Goal: Information Seeking & Learning: Compare options

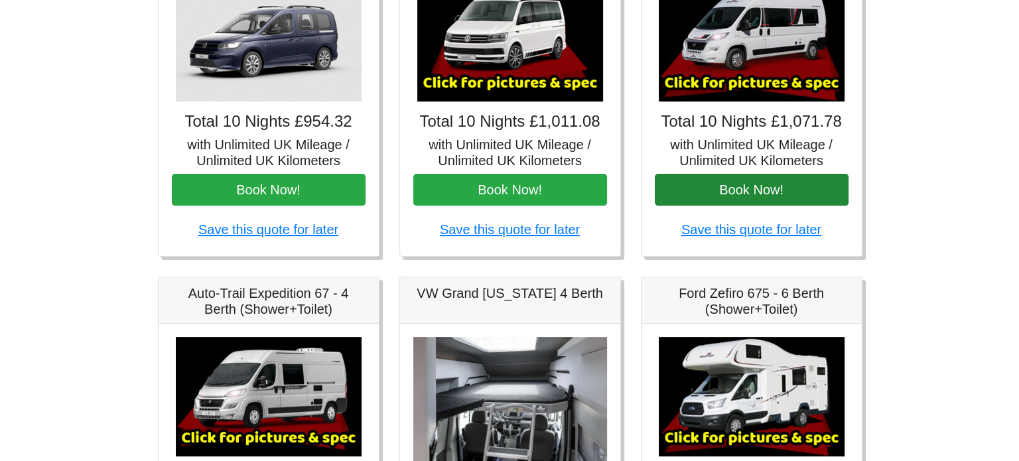
scroll to position [287, 0]
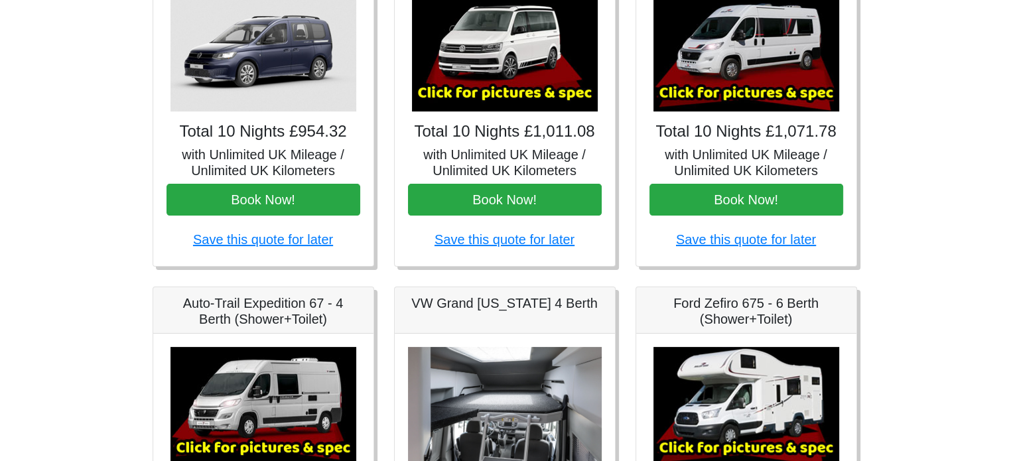
click at [729, 97] on img at bounding box center [747, 51] width 186 height 119
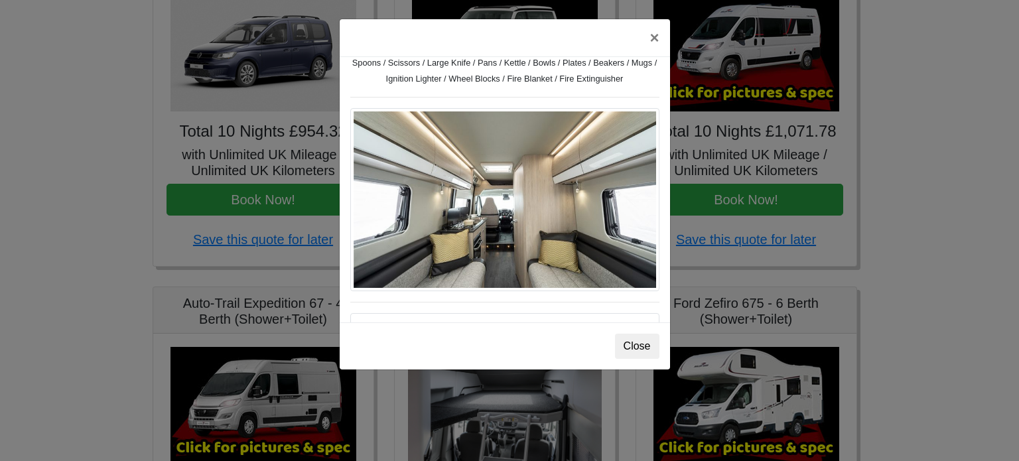
scroll to position [611, 0]
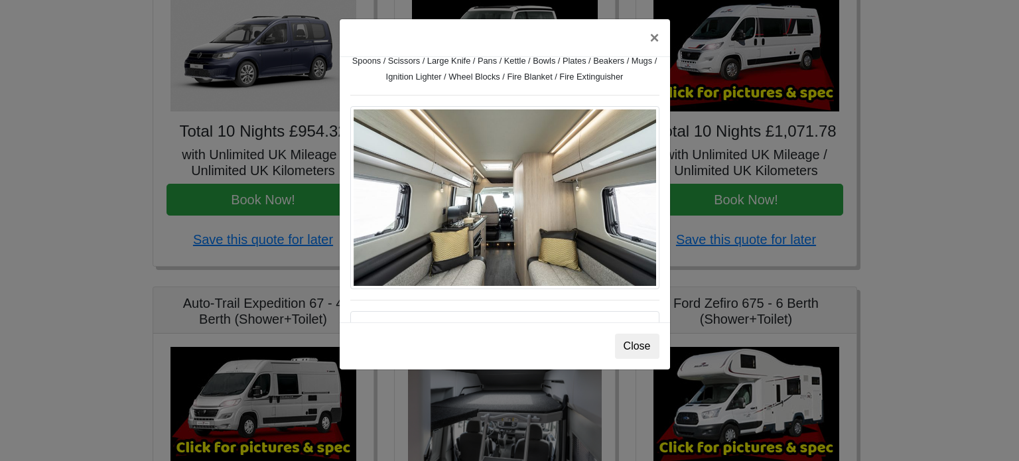
click at [460, 211] on img at bounding box center [504, 197] width 309 height 183
click at [630, 339] on button "Close" at bounding box center [637, 346] width 44 height 25
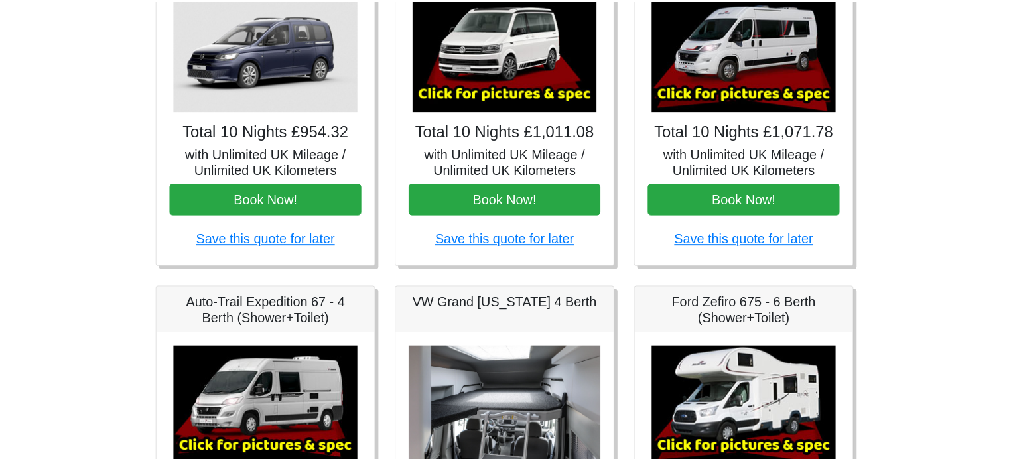
scroll to position [279, 0]
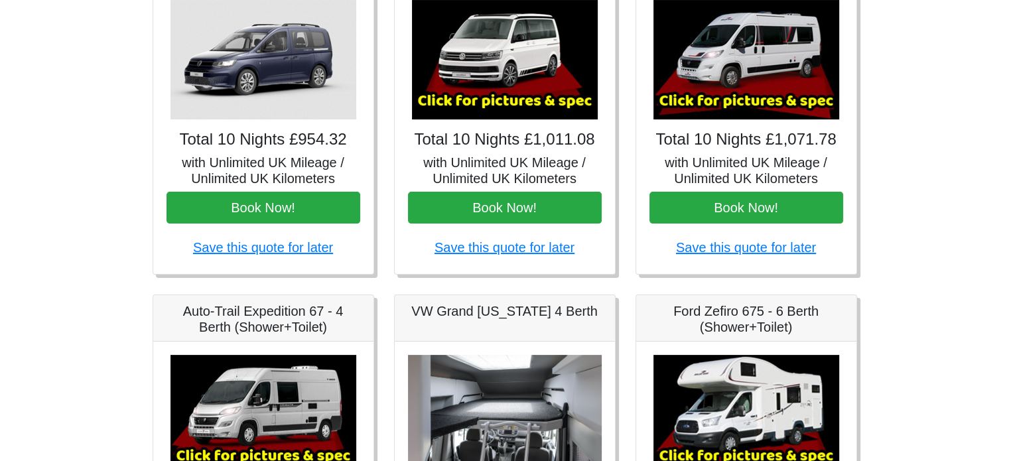
click at [146, 125] on div "VW Caddy [US_STATE] Maxi Total 10 Nights £954.32 with Unlimited UK Mileage / Un…" at bounding box center [264, 107] width 242 height 335
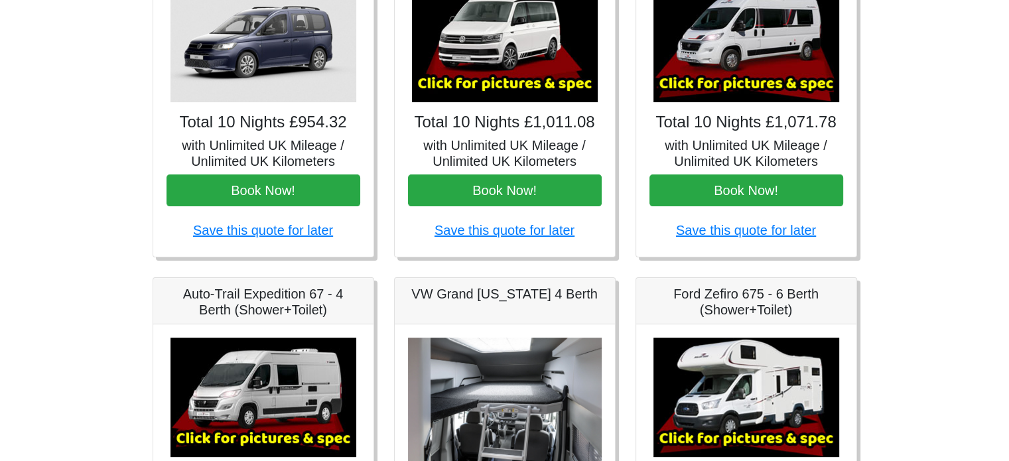
click at [146, 125] on div "VW Caddy [US_STATE] Maxi Total 10 Nights £954.32 with Unlimited UK Mileage / Un…" at bounding box center [264, 89] width 242 height 335
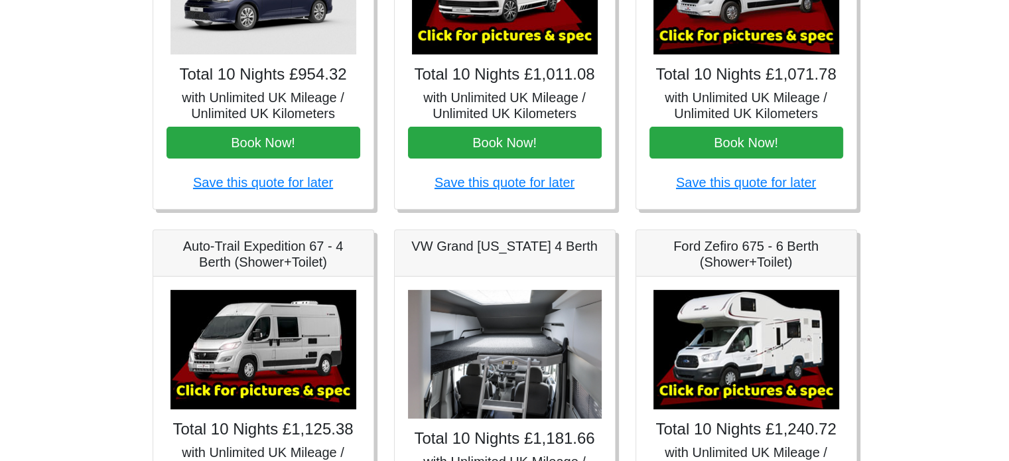
click at [143, 121] on div "VW Caddy [US_STATE] Maxi Total 10 Nights £954.32 with Unlimited UK Mileage / Un…" at bounding box center [264, 42] width 242 height 335
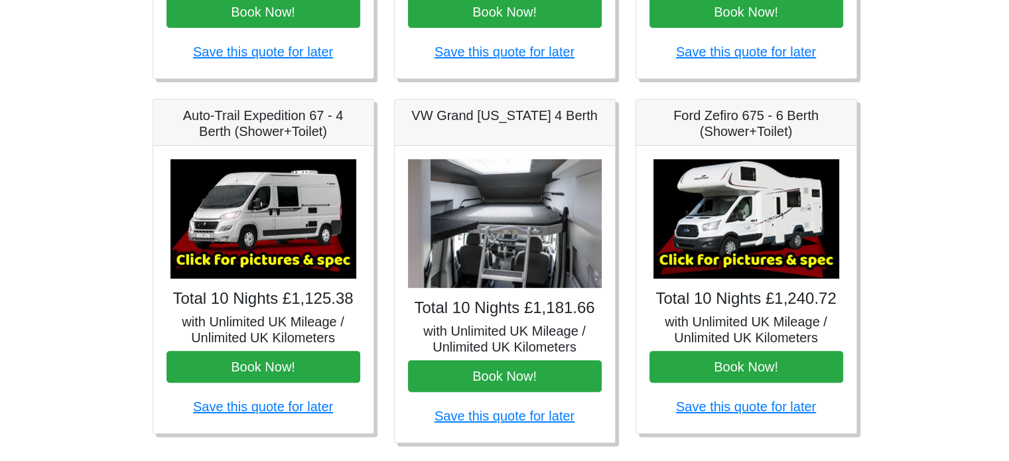
scroll to position [498, 0]
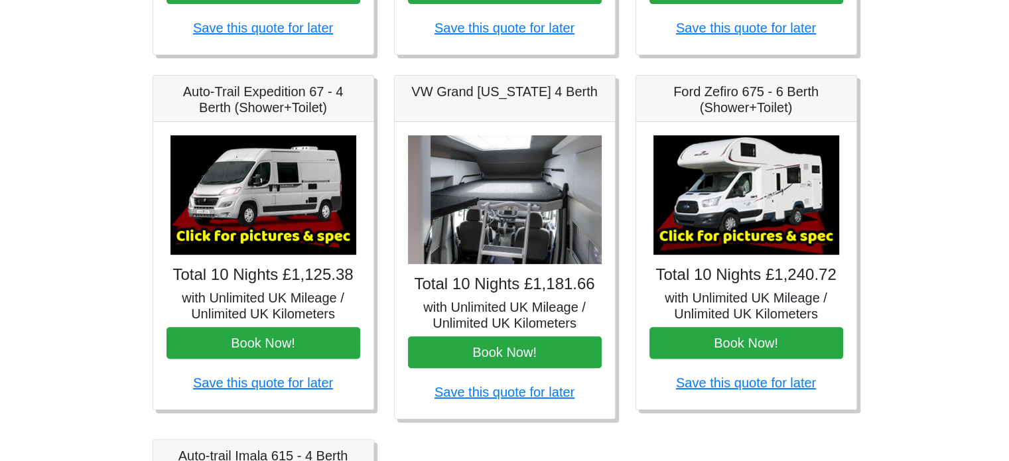
click at [143, 121] on div "Auto-Trail Expedition 67 - 4 Berth (Shower+Toilet) × Auto-trail Tribute 669 Spe…" at bounding box center [264, 247] width 242 height 344
drag, startPoint x: 143, startPoint y: 121, endPoint x: 112, endPoint y: 199, distance: 83.7
click at [112, 199] on body "CENTRAL RESERVATIONS FOR ALL ENQUIRIES [PHONE_NUMBER] Easicampers Booking : Sea…" at bounding box center [504, 164] width 1009 height 1325
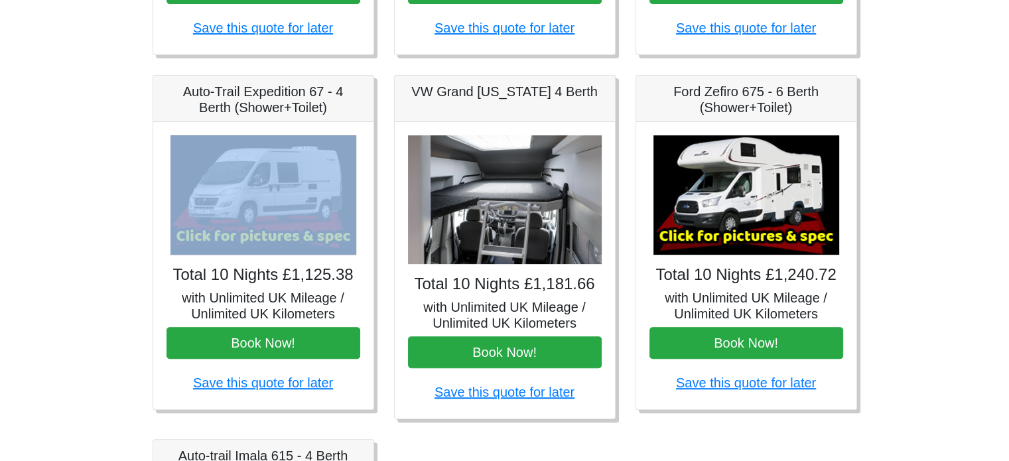
click at [112, 199] on body "CENTRAL RESERVATIONS FOR ALL ENQUIRIES [PHONE_NUMBER] Easicampers Booking : Sea…" at bounding box center [504, 164] width 1009 height 1325
